Goal: Task Accomplishment & Management: Manage account settings

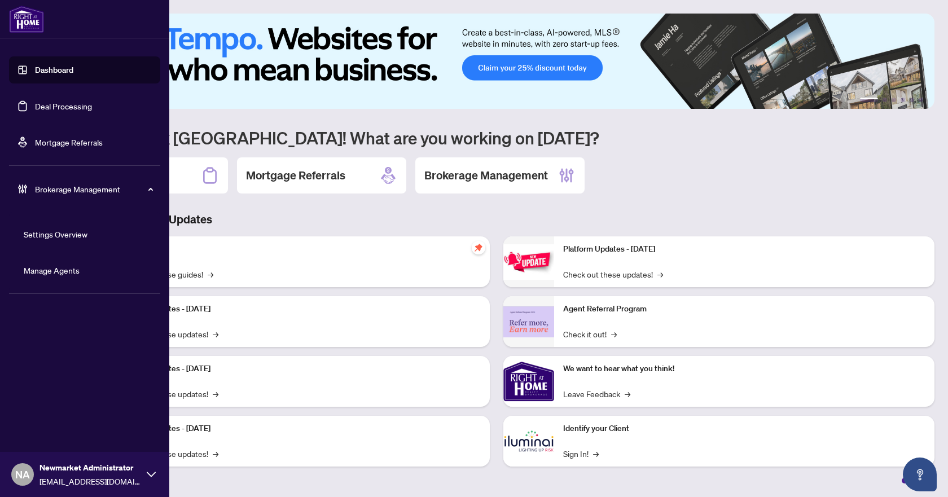
click at [41, 271] on link "Manage Agents" at bounding box center [52, 270] width 56 height 10
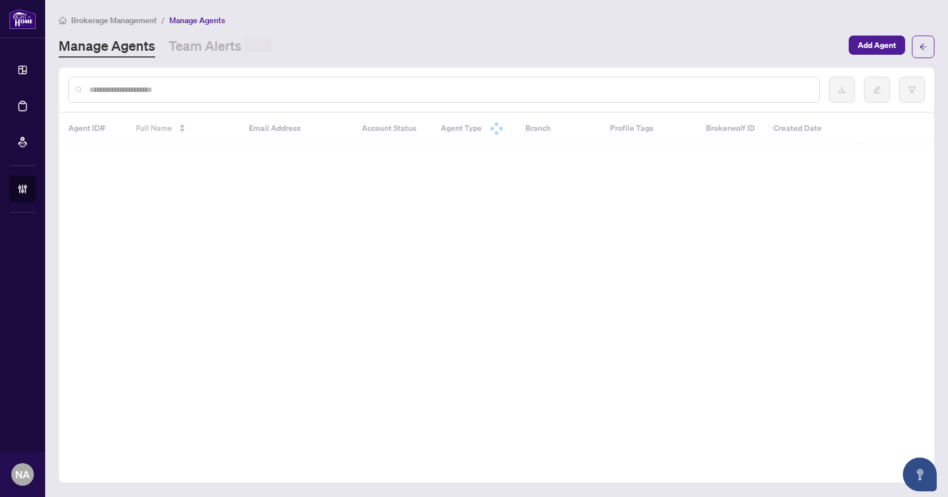
click at [281, 93] on input "text" at bounding box center [449, 90] width 721 height 12
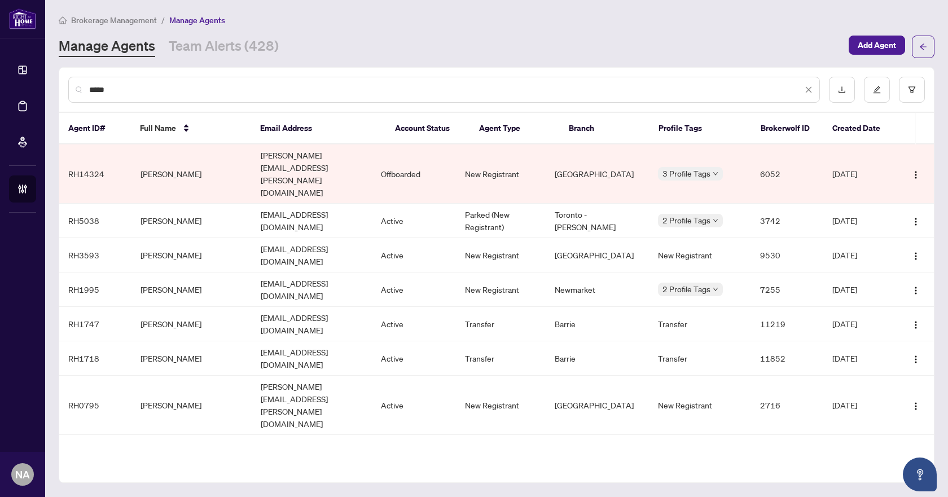
type input "*****"
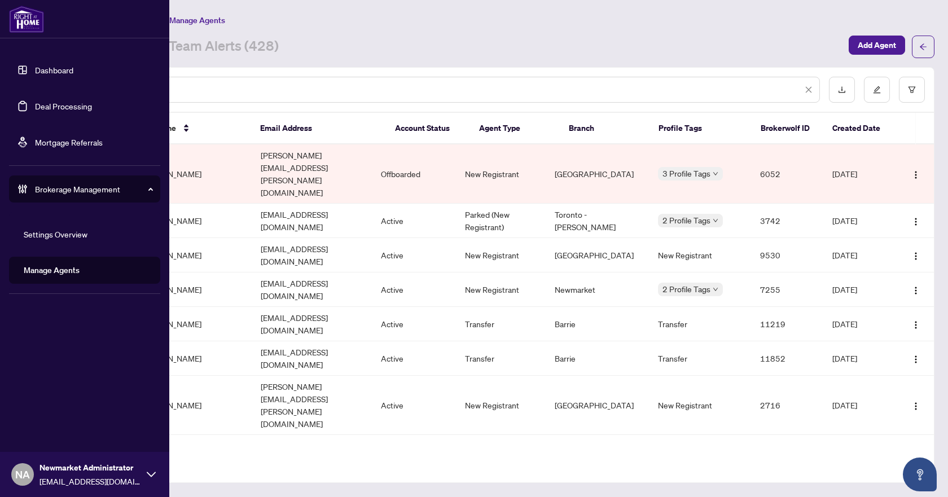
click at [38, 104] on link "Deal Processing" at bounding box center [63, 106] width 57 height 10
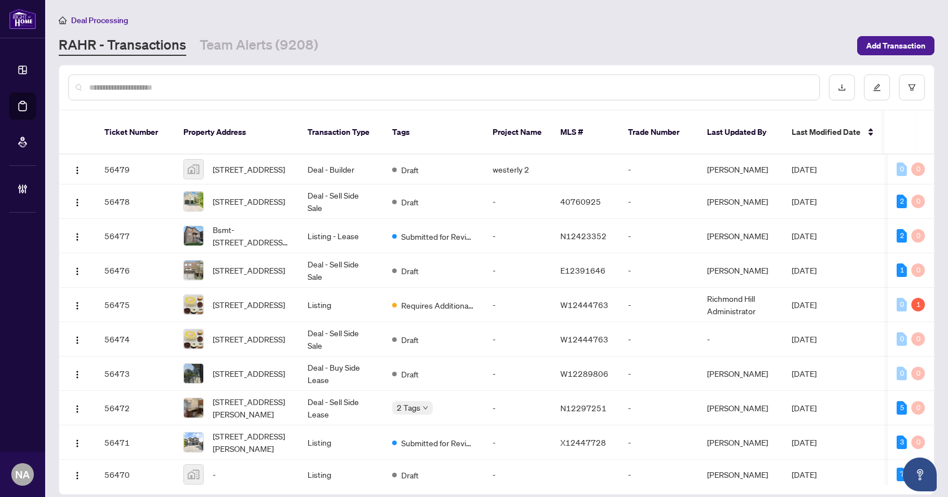
click at [247, 88] on input "text" at bounding box center [449, 87] width 721 height 12
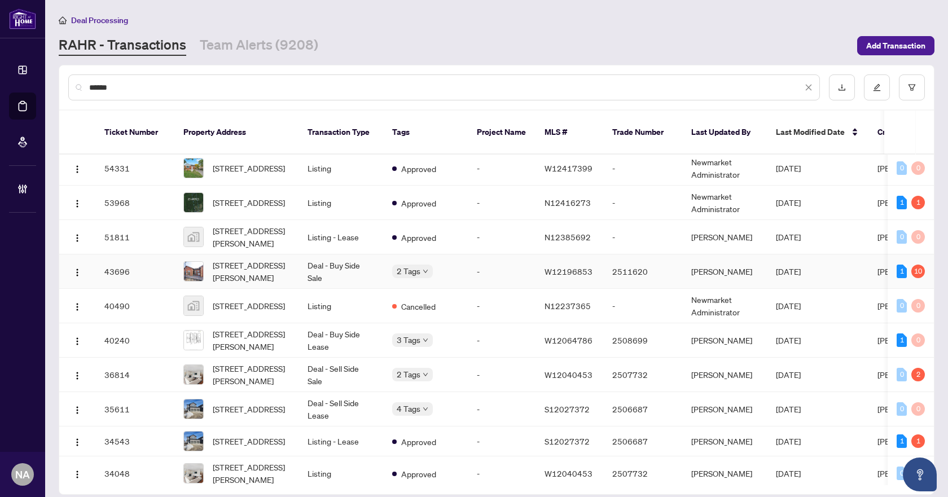
scroll to position [51, 0]
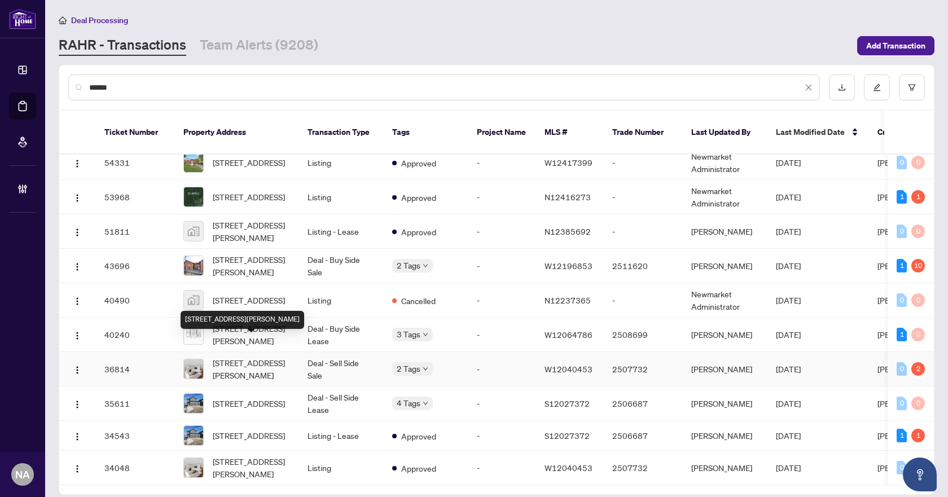
type input "*****"
click at [228, 357] on span "[STREET_ADDRESS][PERSON_NAME]" at bounding box center [251, 369] width 77 height 25
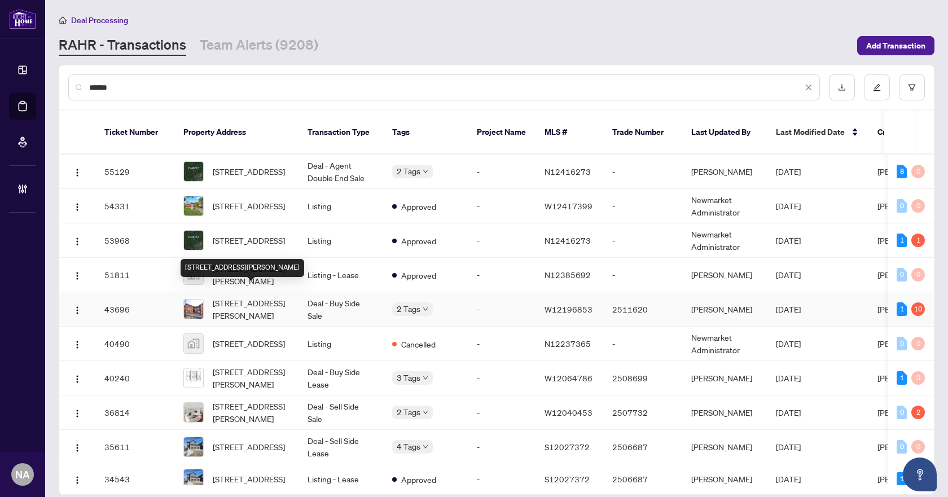
click at [268, 297] on span "[STREET_ADDRESS][PERSON_NAME]" at bounding box center [251, 309] width 77 height 25
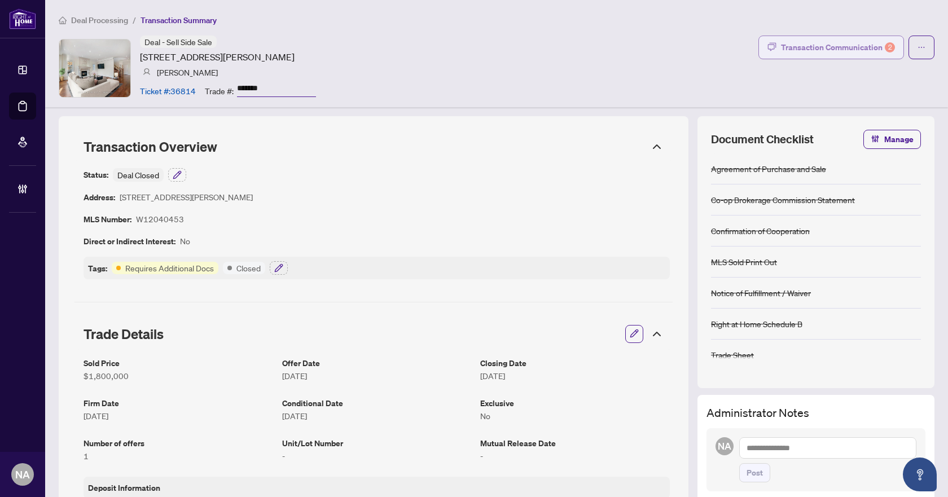
click at [821, 49] on div "Transaction Communication 2" at bounding box center [838, 47] width 114 height 18
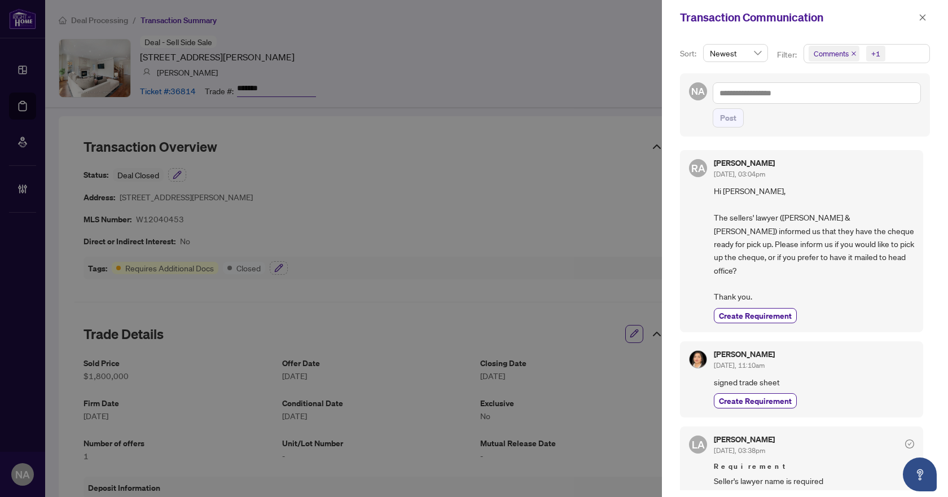
click at [853, 53] on icon "close" at bounding box center [854, 53] width 5 height 5
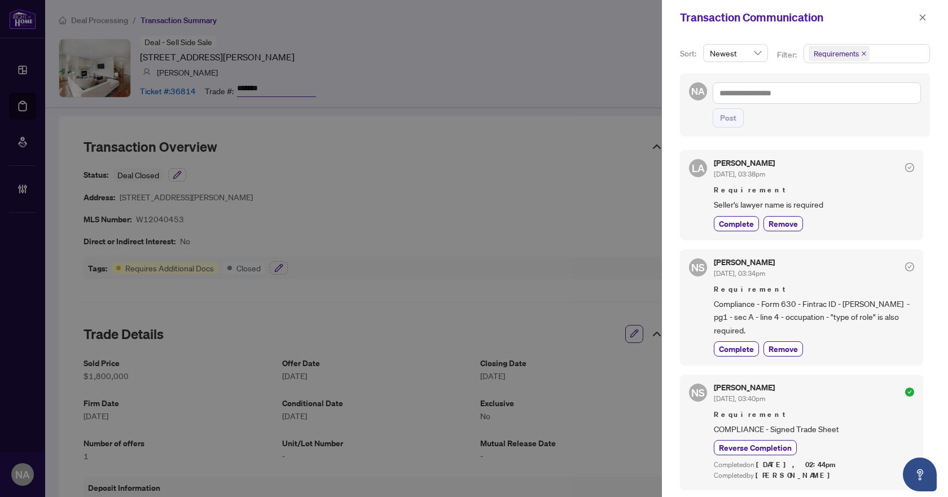
click at [861, 53] on icon "close" at bounding box center [864, 54] width 6 height 6
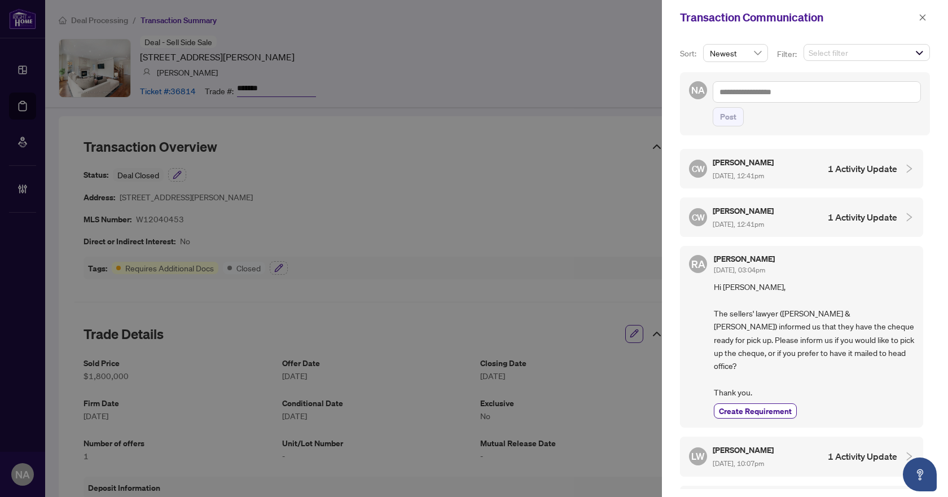
click at [891, 54] on span "Select filter" at bounding box center [866, 53] width 125 height 16
click at [818, 113] on div "Requirements" at bounding box center [866, 114] width 111 height 14
click at [814, 113] on span "Select Requirements" at bounding box center [815, 113] width 9 height 9
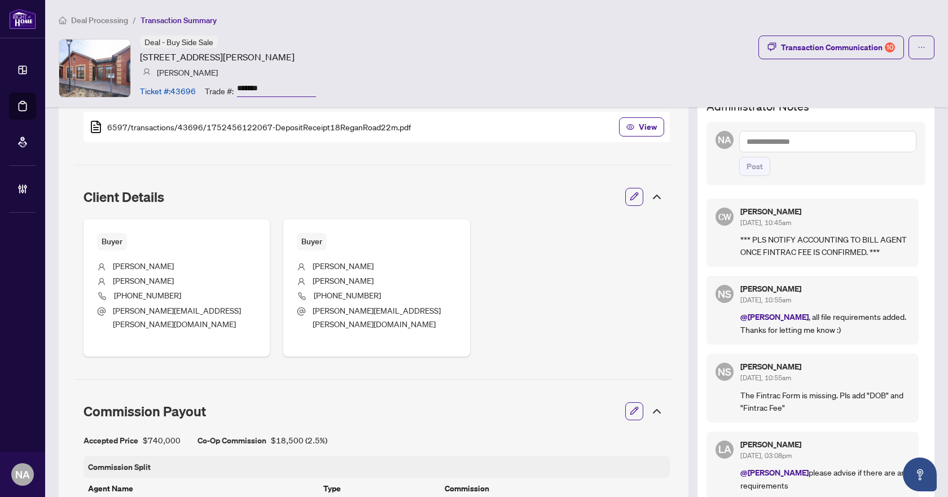
scroll to position [564, 0]
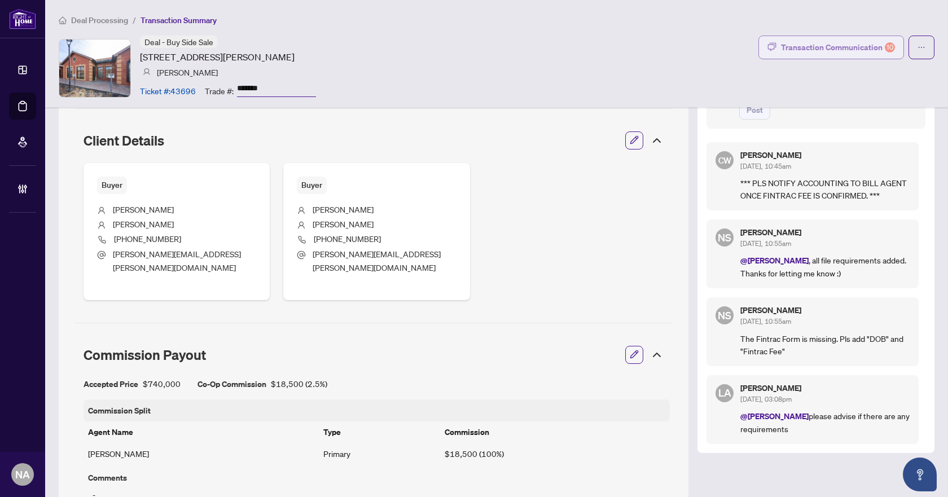
click at [824, 41] on div "Transaction Communication 10" at bounding box center [838, 47] width 114 height 18
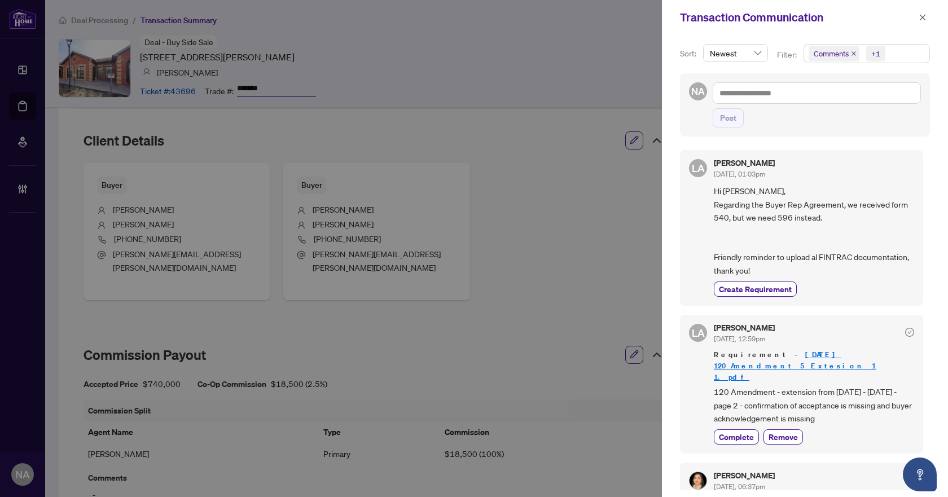
click at [853, 53] on icon "close" at bounding box center [854, 53] width 5 height 5
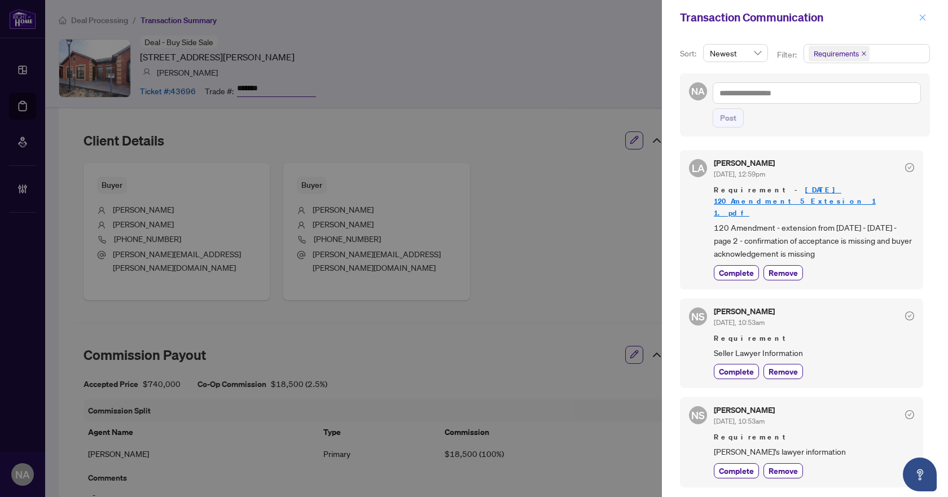
click at [919, 16] on icon "close" at bounding box center [923, 18] width 8 height 8
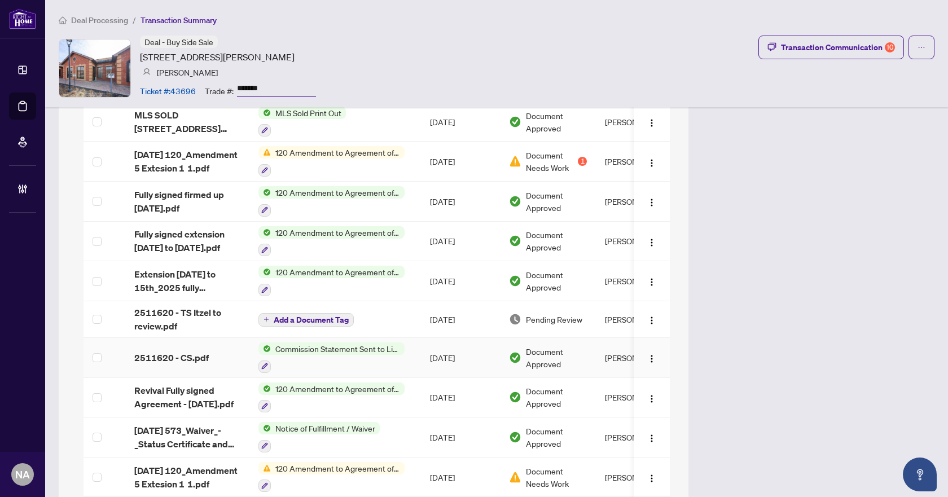
scroll to position [1129, 0]
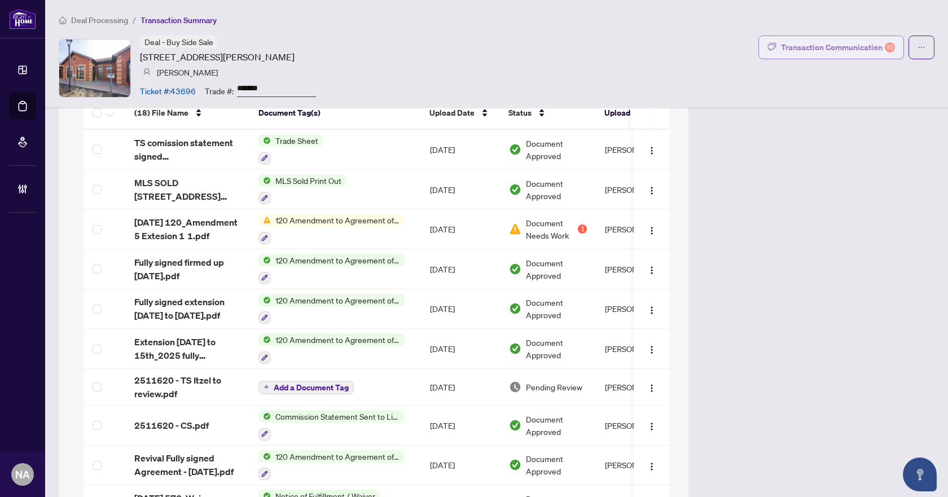
click at [843, 52] on div "Transaction Communication 10" at bounding box center [838, 47] width 114 height 18
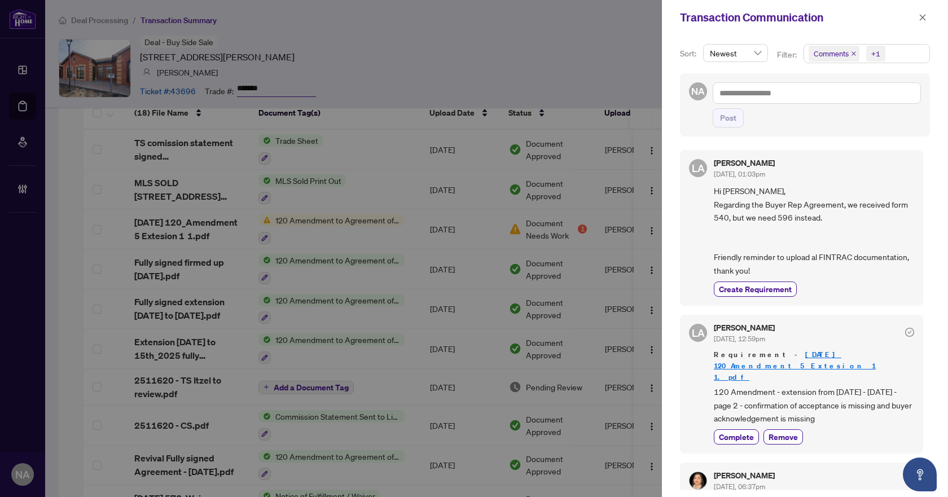
click at [851, 50] on span "Comments" at bounding box center [834, 54] width 51 height 16
click at [815, 98] on span "Select Comments" at bounding box center [815, 100] width 9 height 9
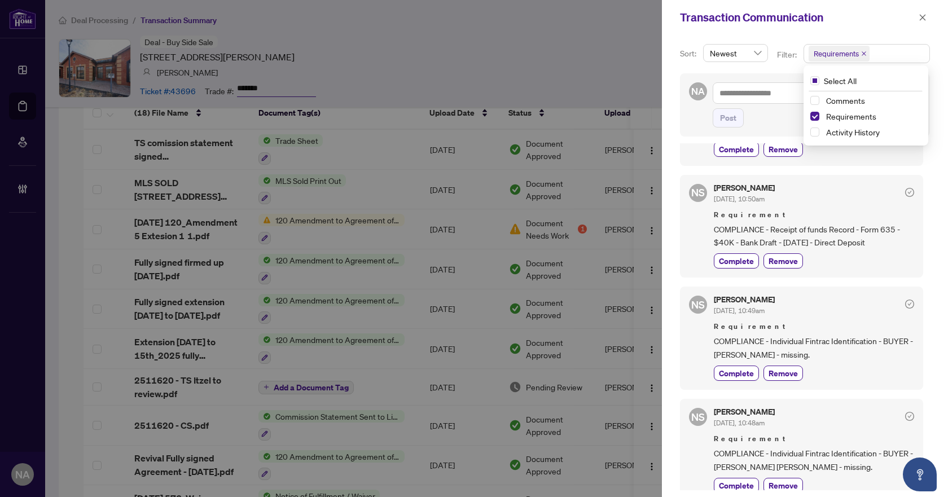
scroll to position [339, 0]
